Goal: Transaction & Acquisition: Purchase product/service

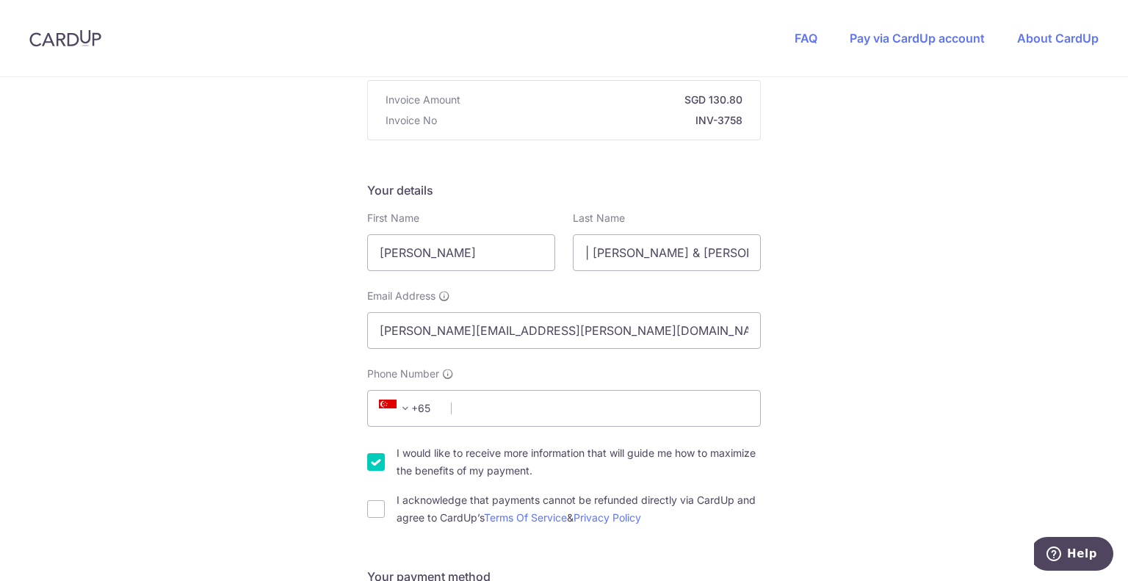
scroll to position [294, 0]
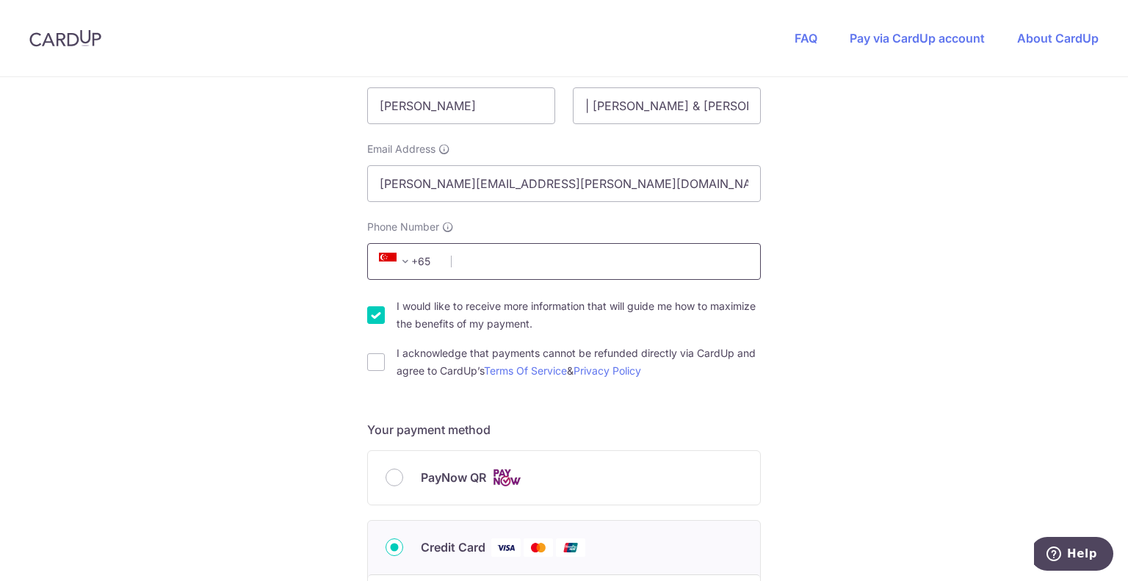
click at [476, 260] on input "Phone Number" at bounding box center [564, 261] width 394 height 37
type input "85986521"
click at [923, 308] on div "You are paying THE MOVEMENT STUDIO PTE. LTD. THE MOVEMENT STUDIO PTE. LTD. uses…" at bounding box center [564, 499] width 1128 height 1433
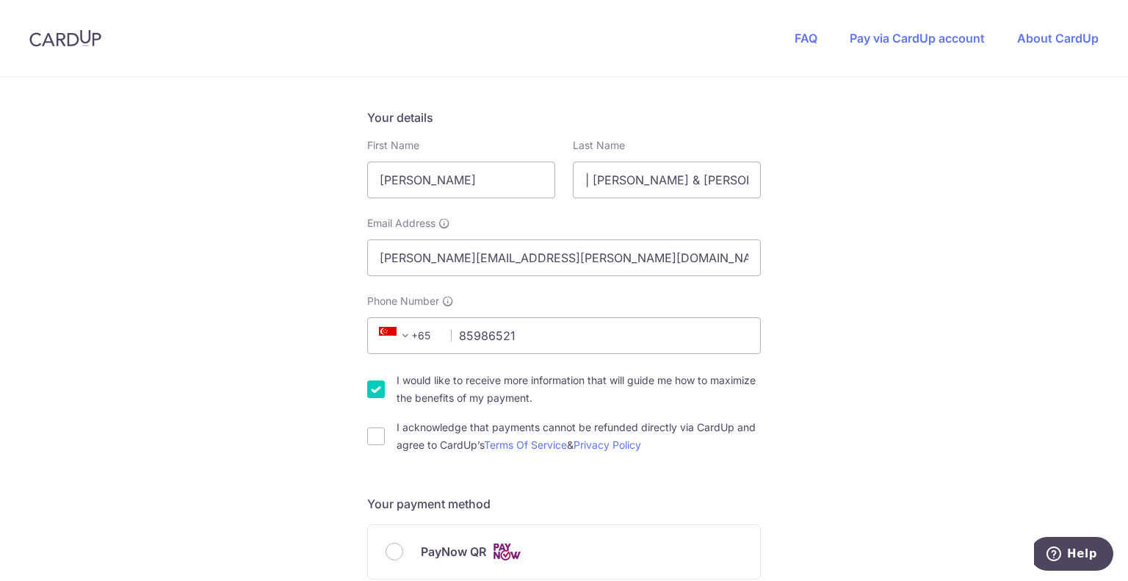
scroll to position [220, 0]
click at [372, 391] on input "I would like to receive more information that will guide me how to maximize the…" at bounding box center [376, 389] width 18 height 18
checkbox input "false"
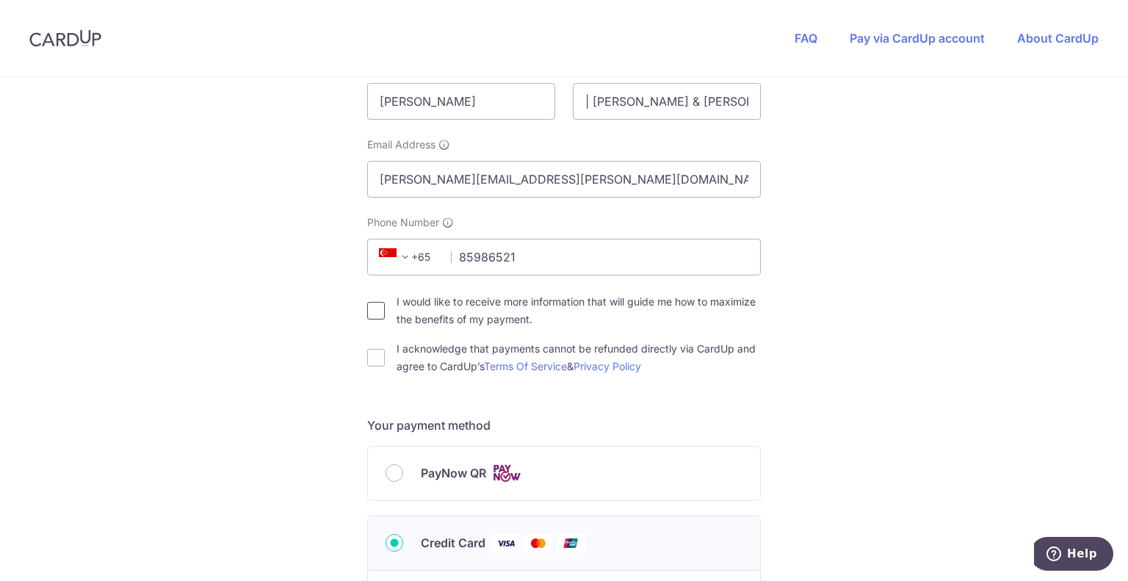
scroll to position [367, 0]
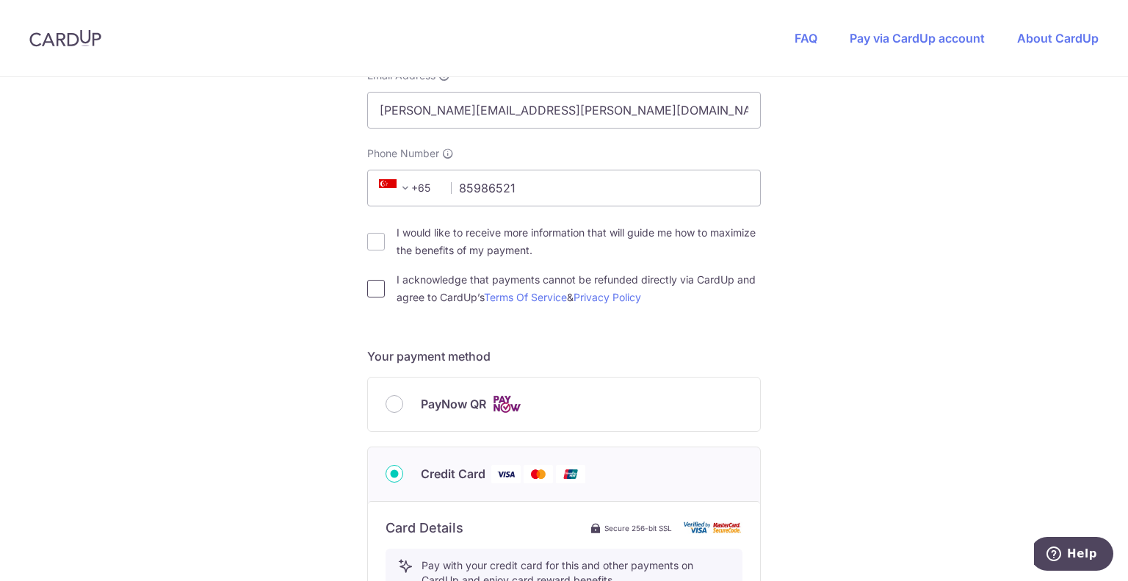
click at [374, 293] on input "I acknowledge that payments cannot be refunded directly via CardUp and agree to…" at bounding box center [376, 289] width 18 height 18
checkbox input "true"
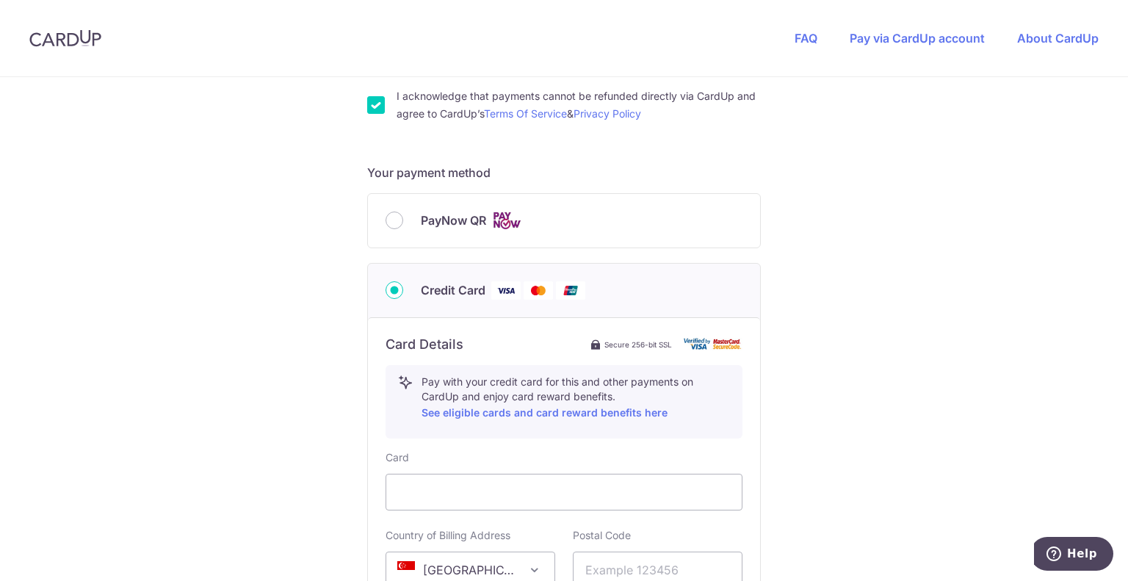
scroll to position [661, 0]
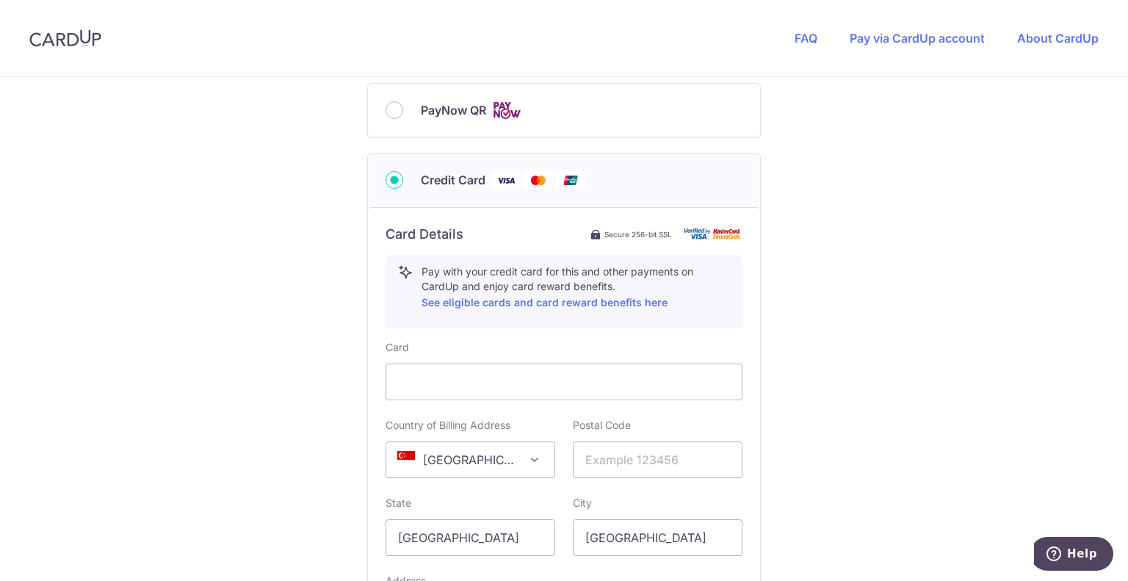
click at [0, 580] on com-1password-button at bounding box center [0, 581] width 0 height 0
type input "[PERSON_NAME]"
type input "Frost"
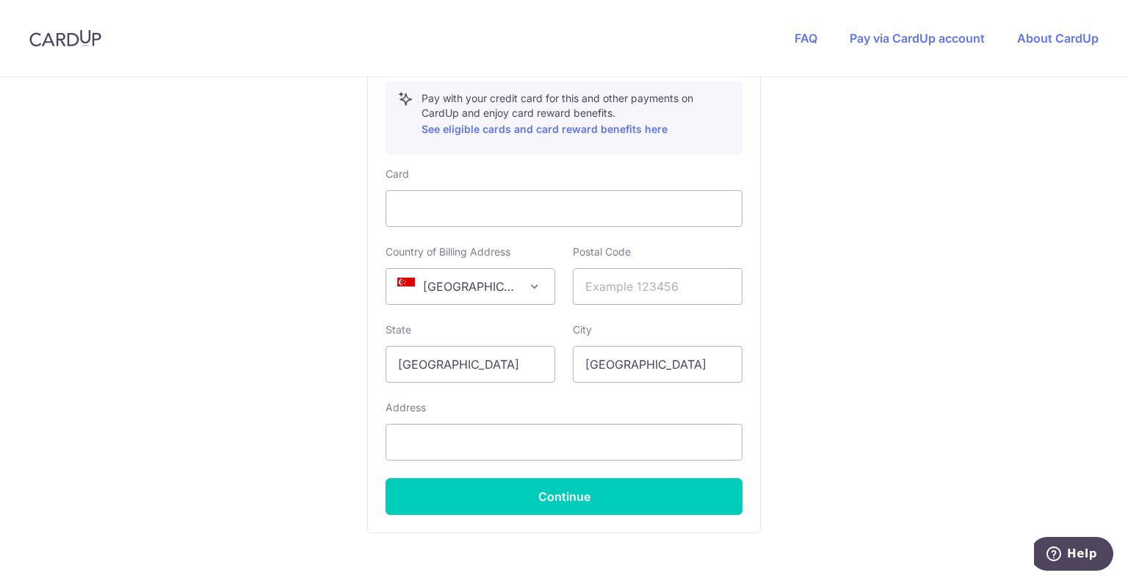
scroll to position [859, 0]
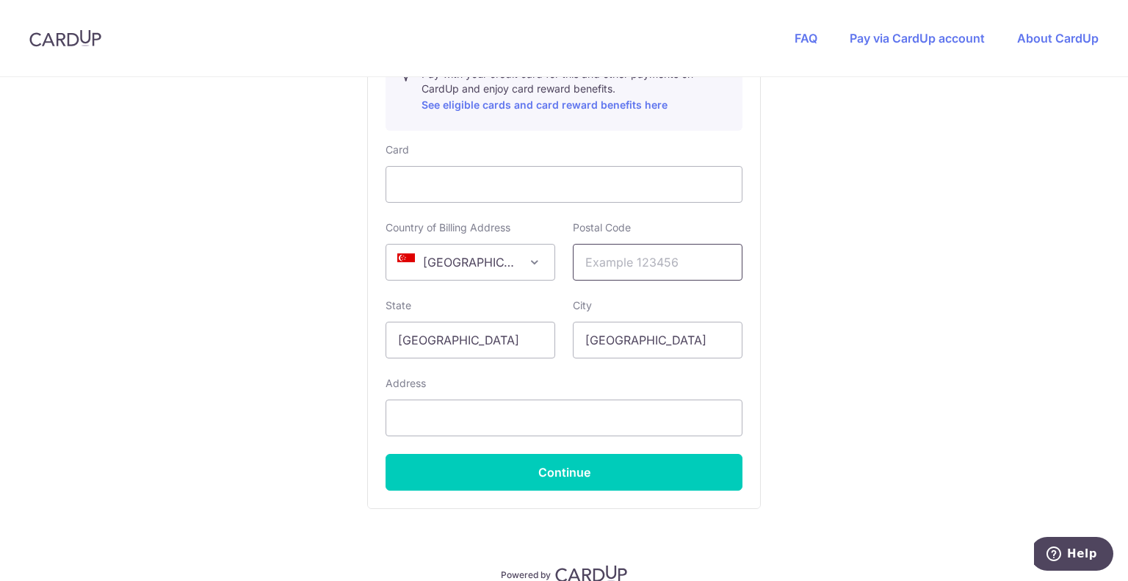
click at [618, 253] on input "text" at bounding box center [658, 262] width 170 height 37
type input "358890"
click at [466, 408] on input "text" at bounding box center [564, 418] width 357 height 37
type input "[STREET_ADDRESS]"
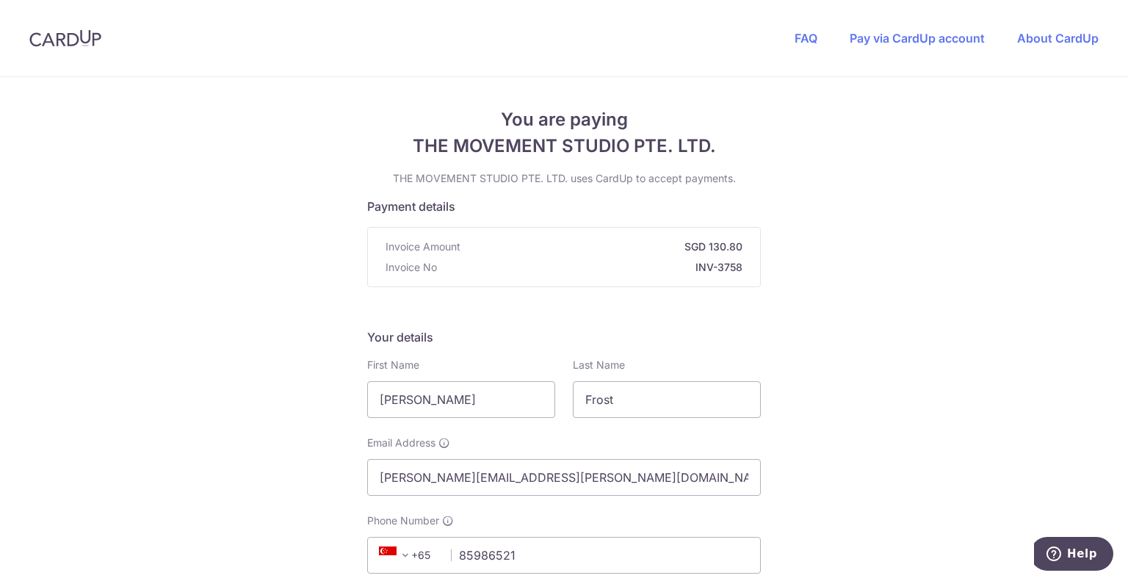
scroll to position [0, 0]
click at [435, 396] on input "[PERSON_NAME]" at bounding box center [461, 399] width 188 height 37
type input "[PERSON_NAME]"
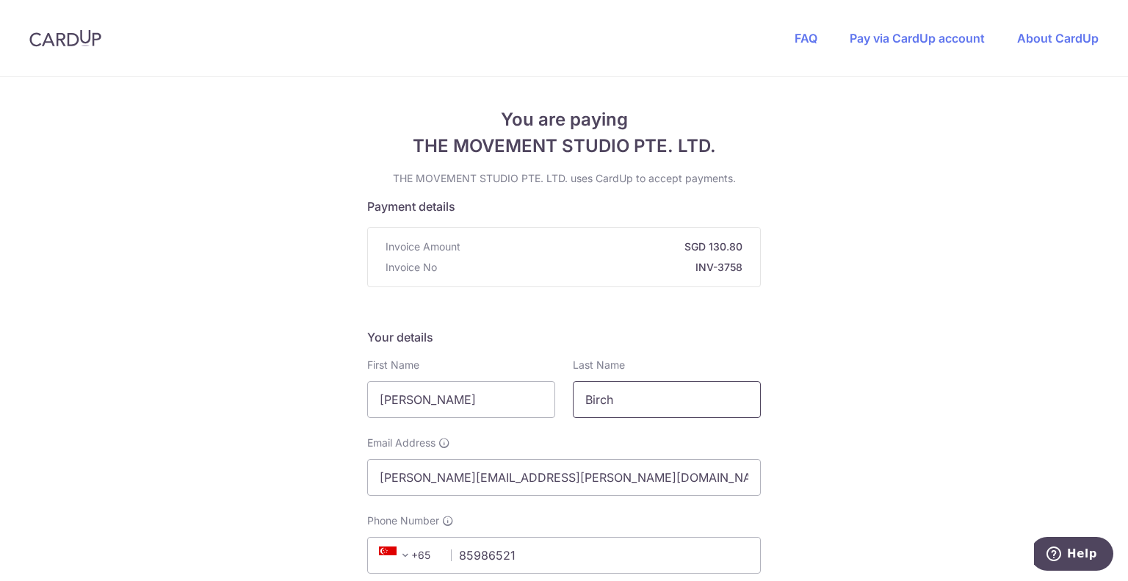
type input "Birch"
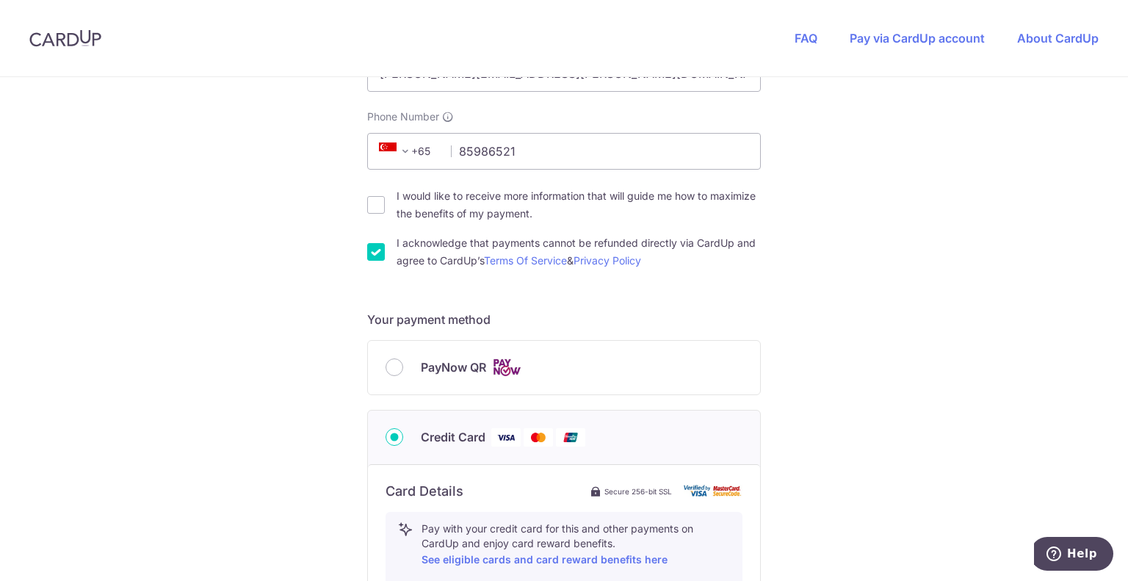
scroll to position [441, 0]
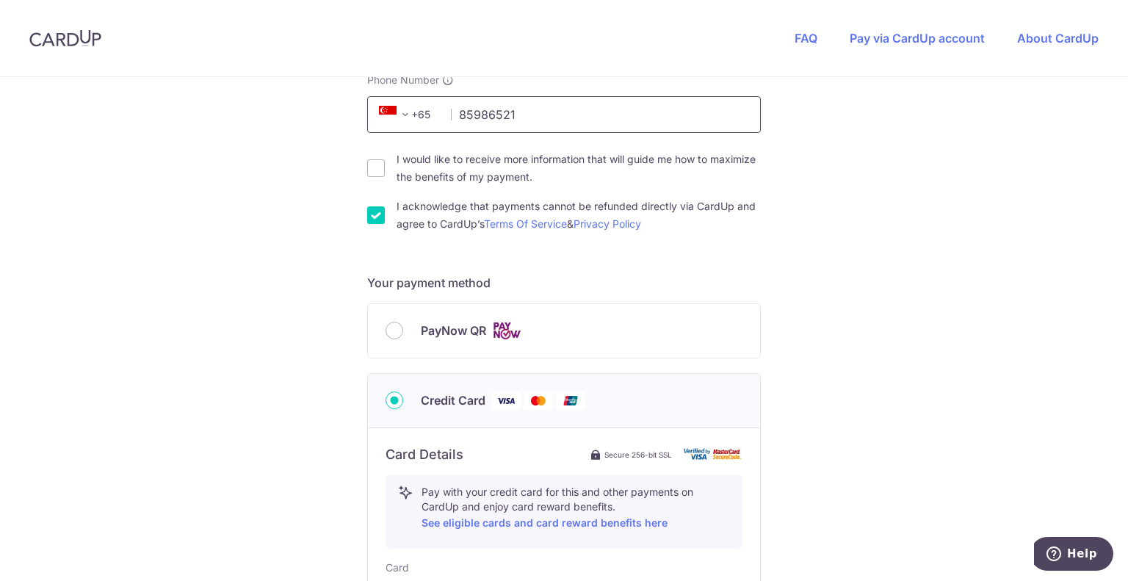
click at [599, 121] on input "85986521" at bounding box center [564, 114] width 394 height 37
type input "85986522"
click at [857, 273] on div "You are paying THE MOVEMENT STUDIO PTE. LTD. THE MOVEMENT STUDIO PTE. LTD. uses…" at bounding box center [564, 352] width 1128 height 1433
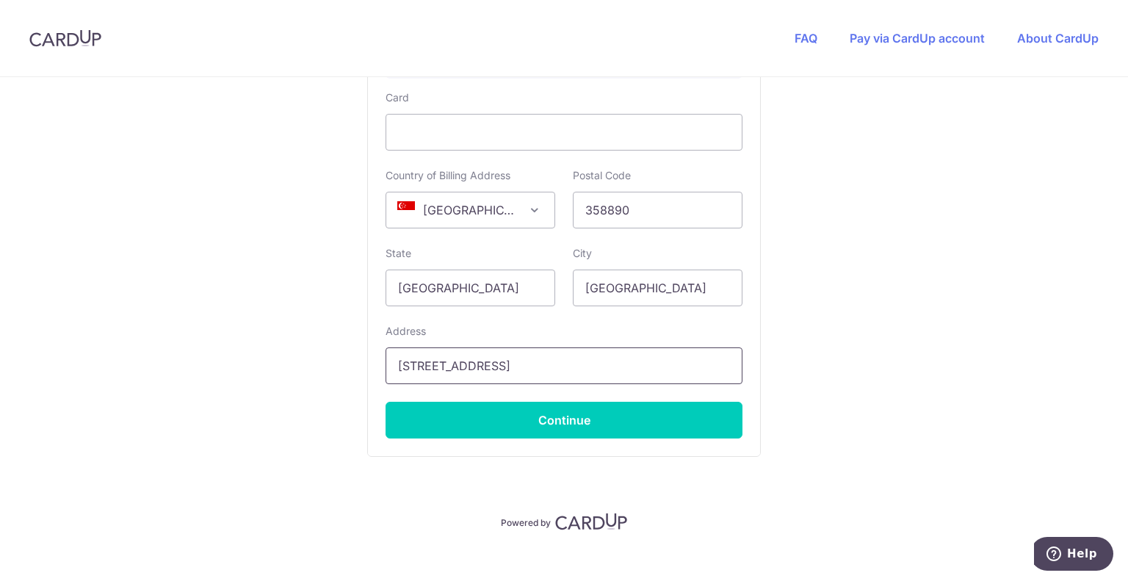
scroll to position [927, 0]
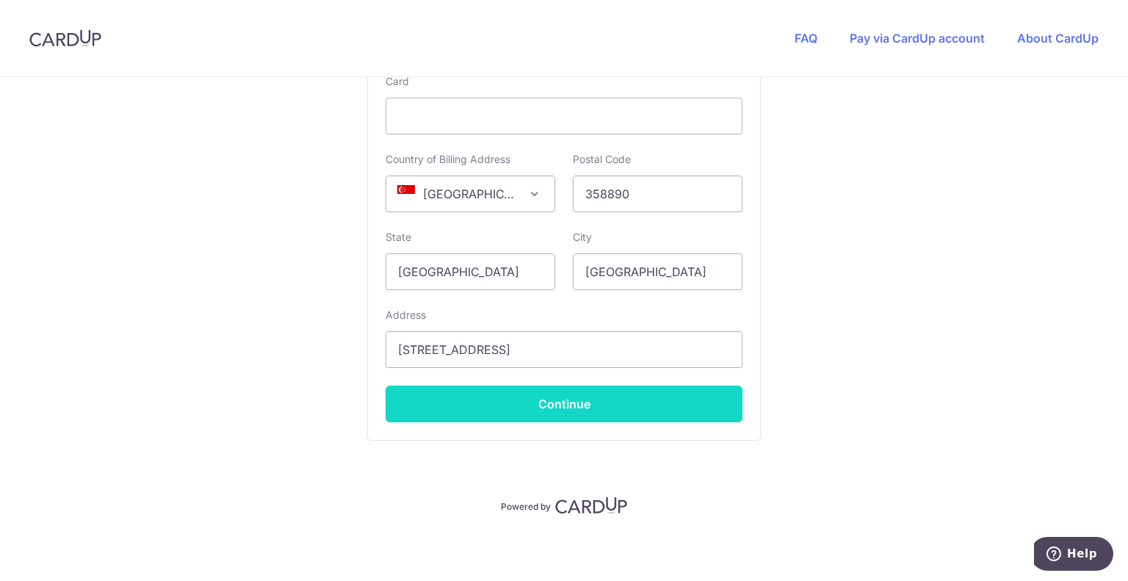
click at [566, 403] on button "Continue" at bounding box center [564, 404] width 357 height 37
type input "**** 6662"
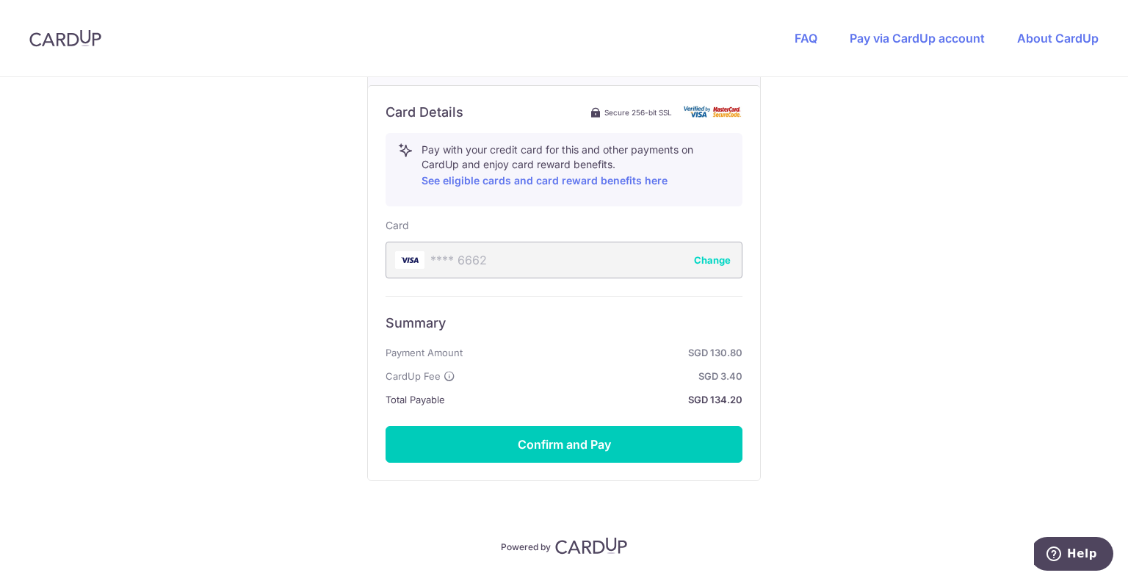
scroll to position [808, 0]
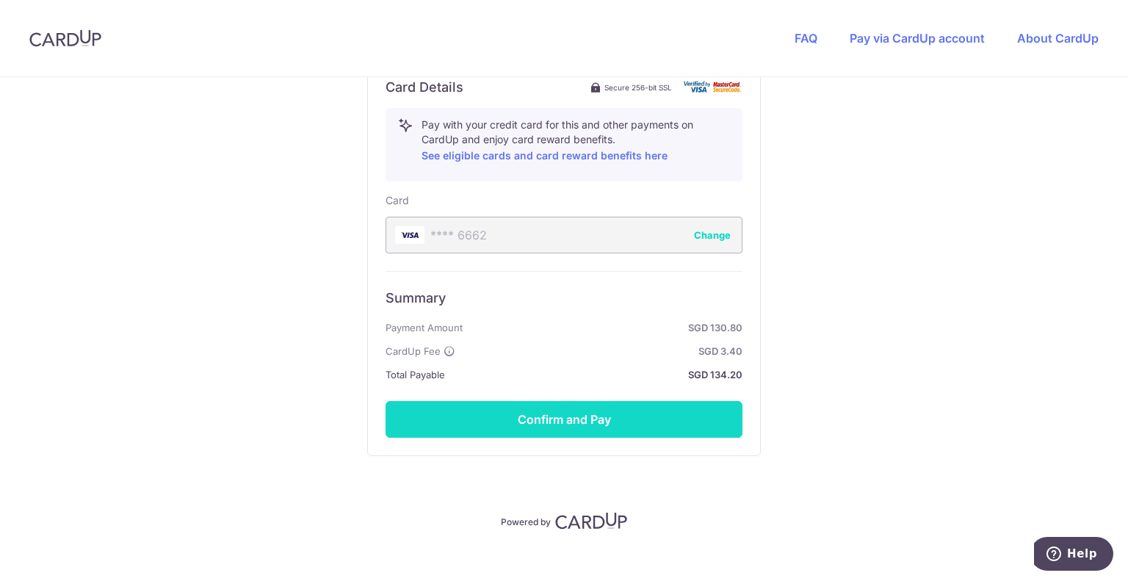
click at [547, 422] on button "Confirm and Pay" at bounding box center [564, 419] width 357 height 37
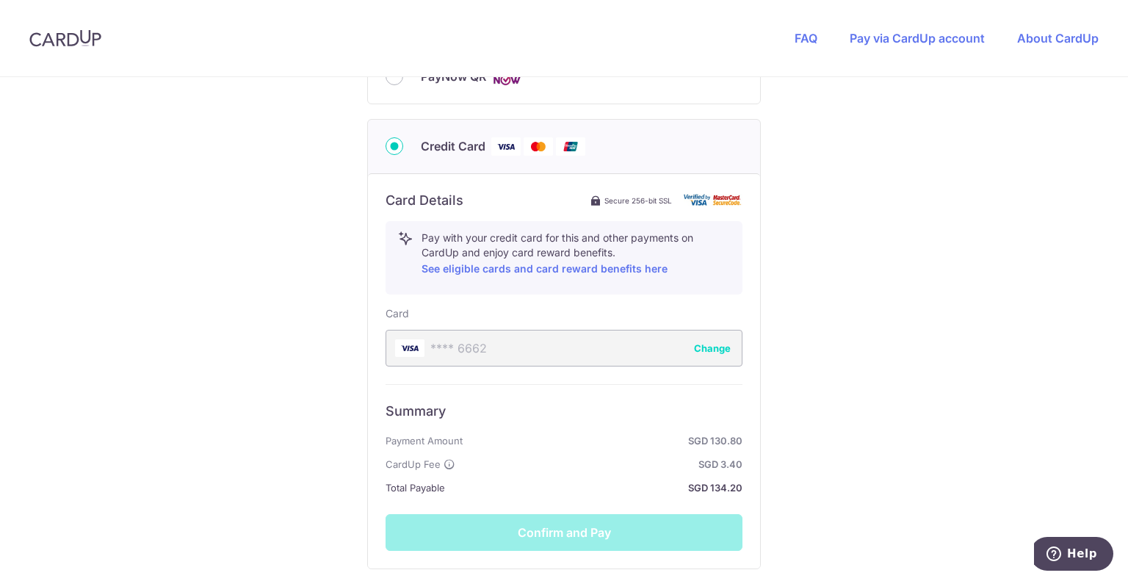
scroll to position [735, 0]
